Goal: Navigation & Orientation: Find specific page/section

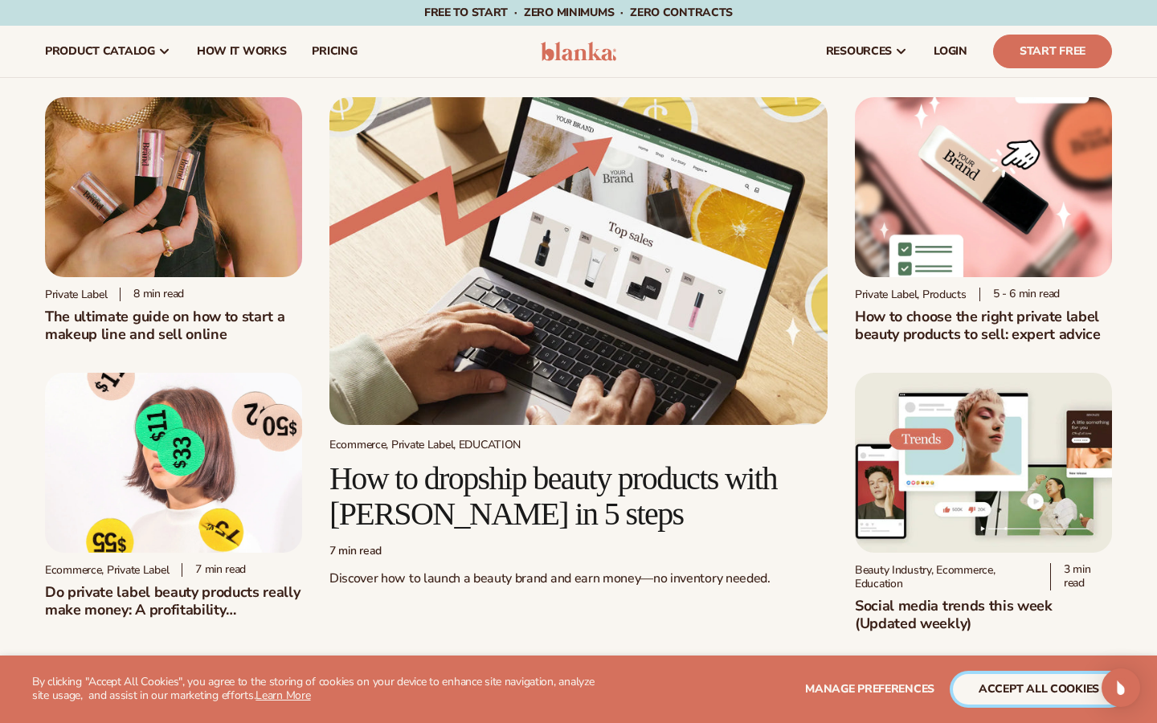
click at [996, 695] on button "accept all cookies" at bounding box center [1039, 689] width 172 height 31
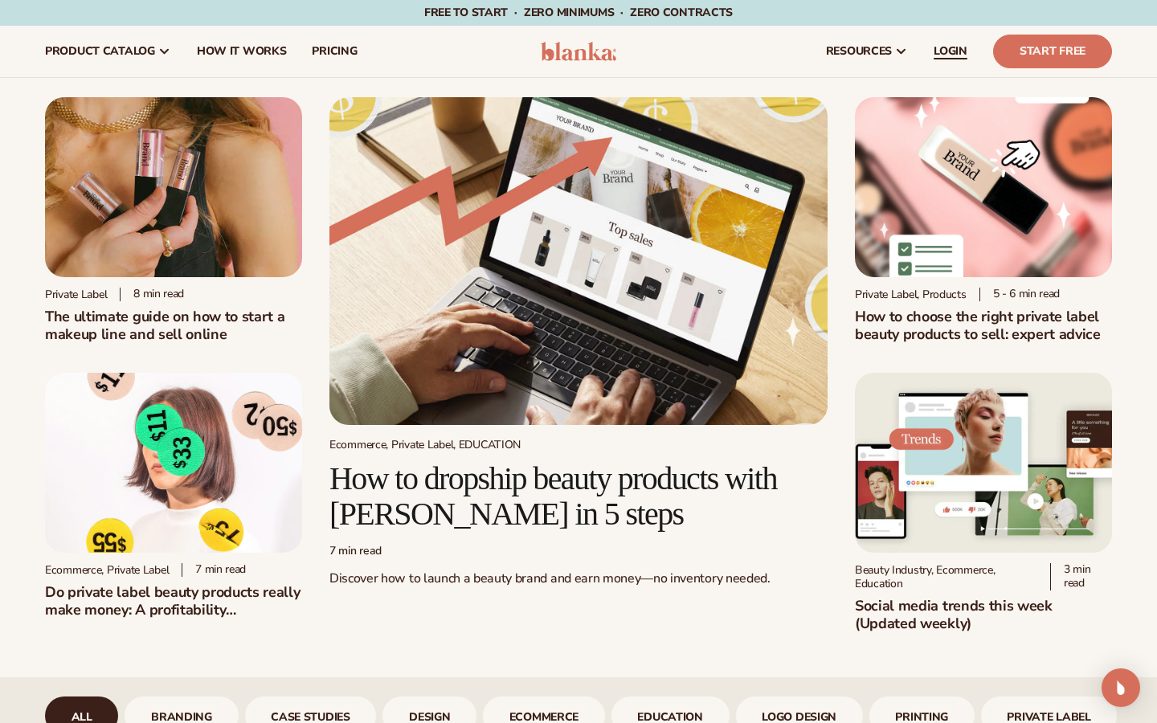
click at [941, 51] on span "LOGIN" at bounding box center [951, 51] width 34 height 13
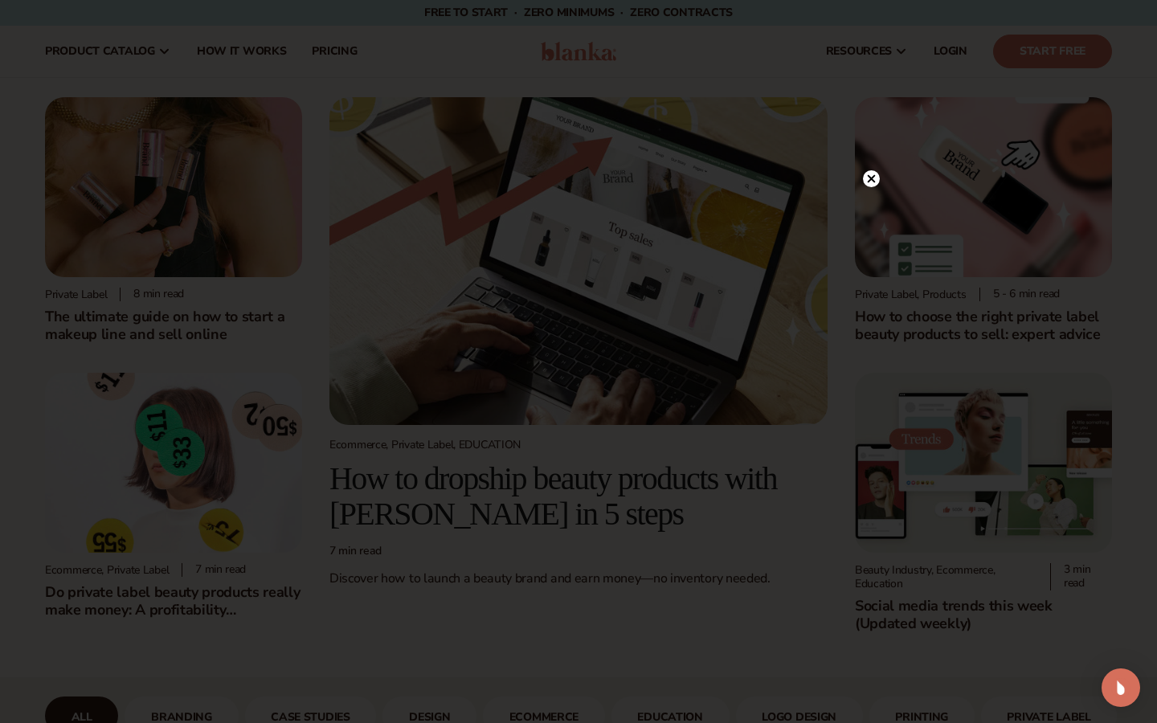
click at [873, 178] on circle at bounding box center [871, 178] width 17 height 17
